Goal: Transaction & Acquisition: Purchase product/service

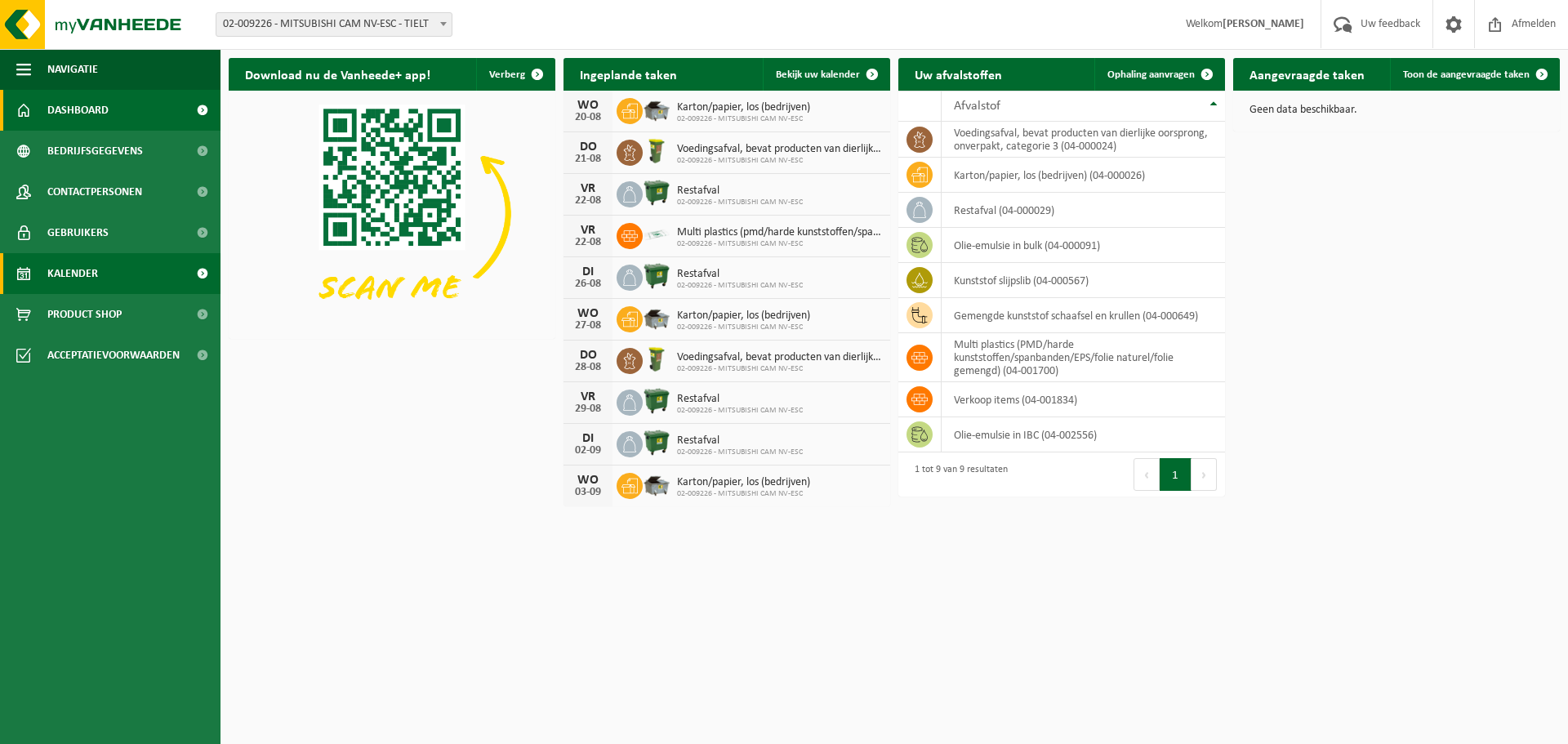
click at [103, 276] on link "Kalender" at bounding box center [110, 274] width 221 height 41
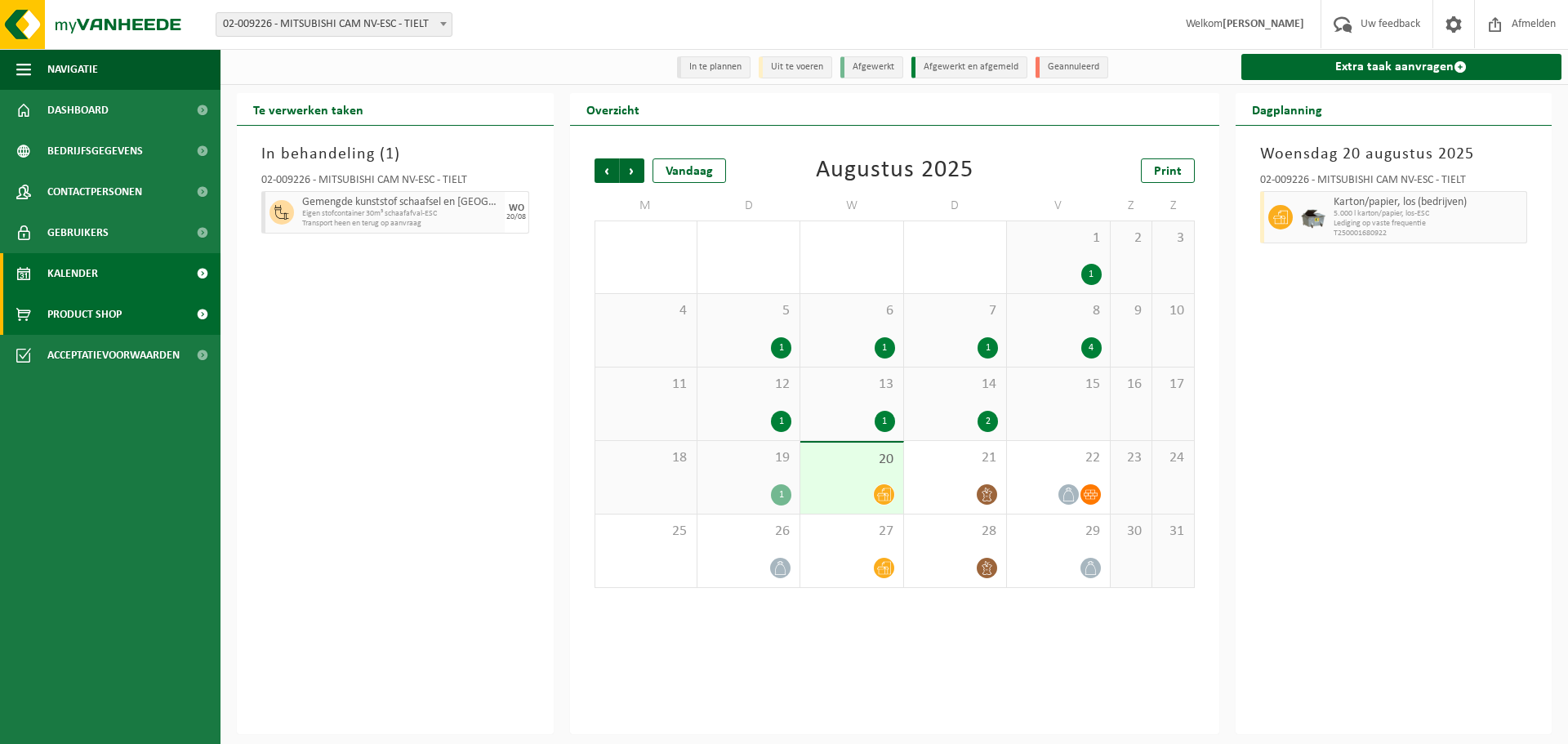
click at [81, 316] on span "Product Shop" at bounding box center [85, 315] width 74 height 41
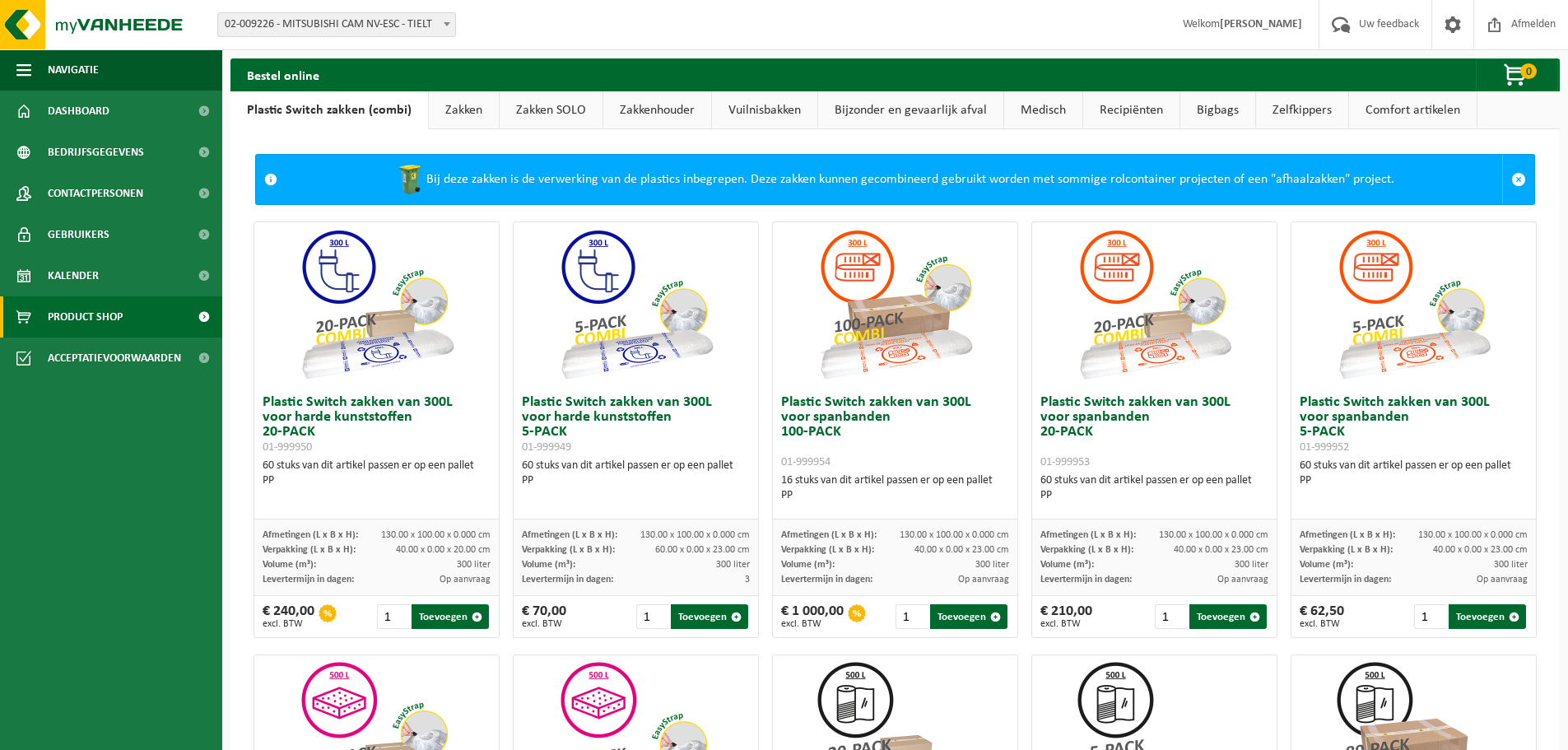
click at [751, 108] on link "Vuilnisbakken" at bounding box center [765, 110] width 105 height 38
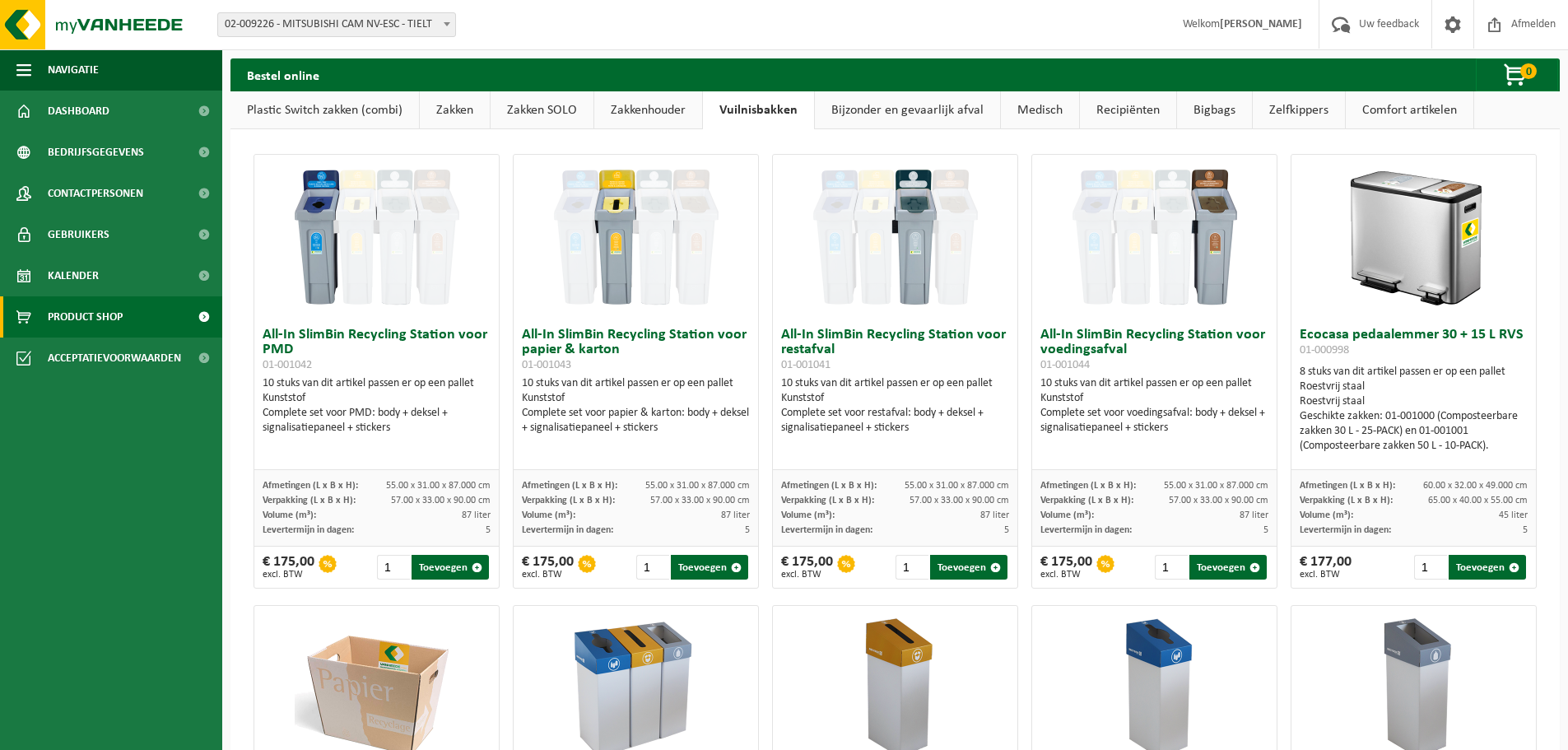
click at [1416, 114] on link "Comfort artikelen" at bounding box center [1409, 110] width 128 height 38
